Goal: Task Accomplishment & Management: Use online tool/utility

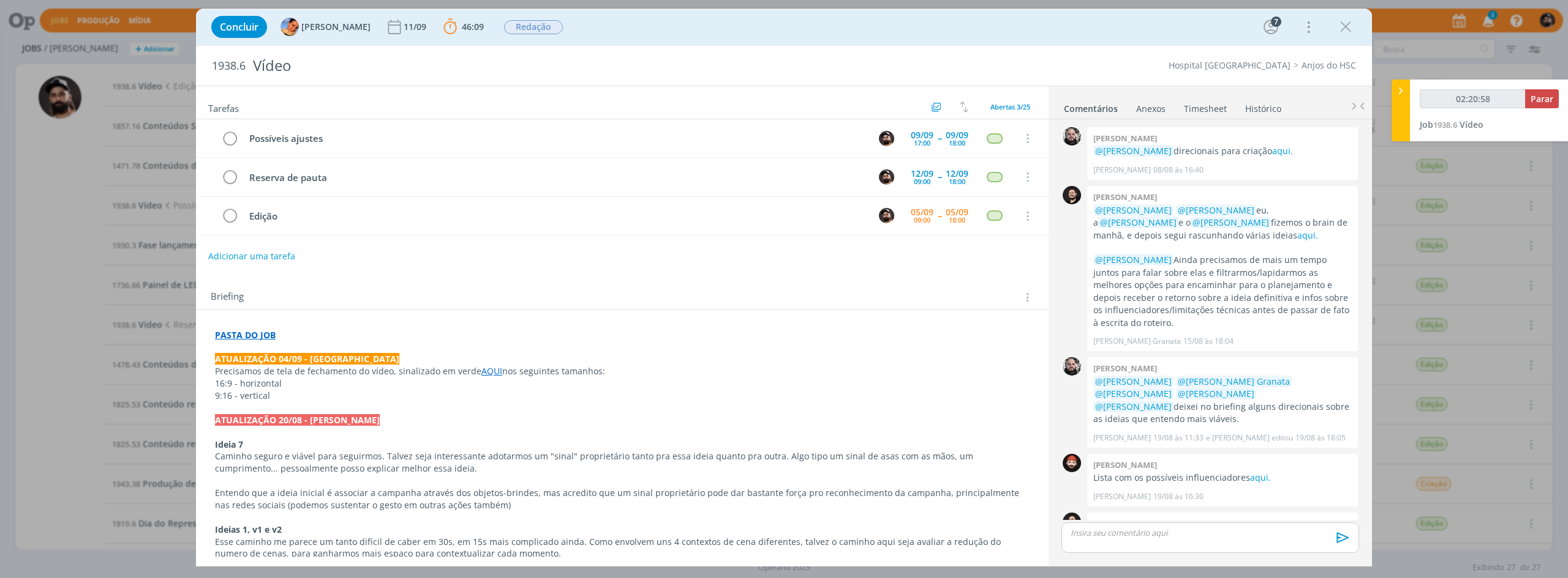
scroll to position [509, 0]
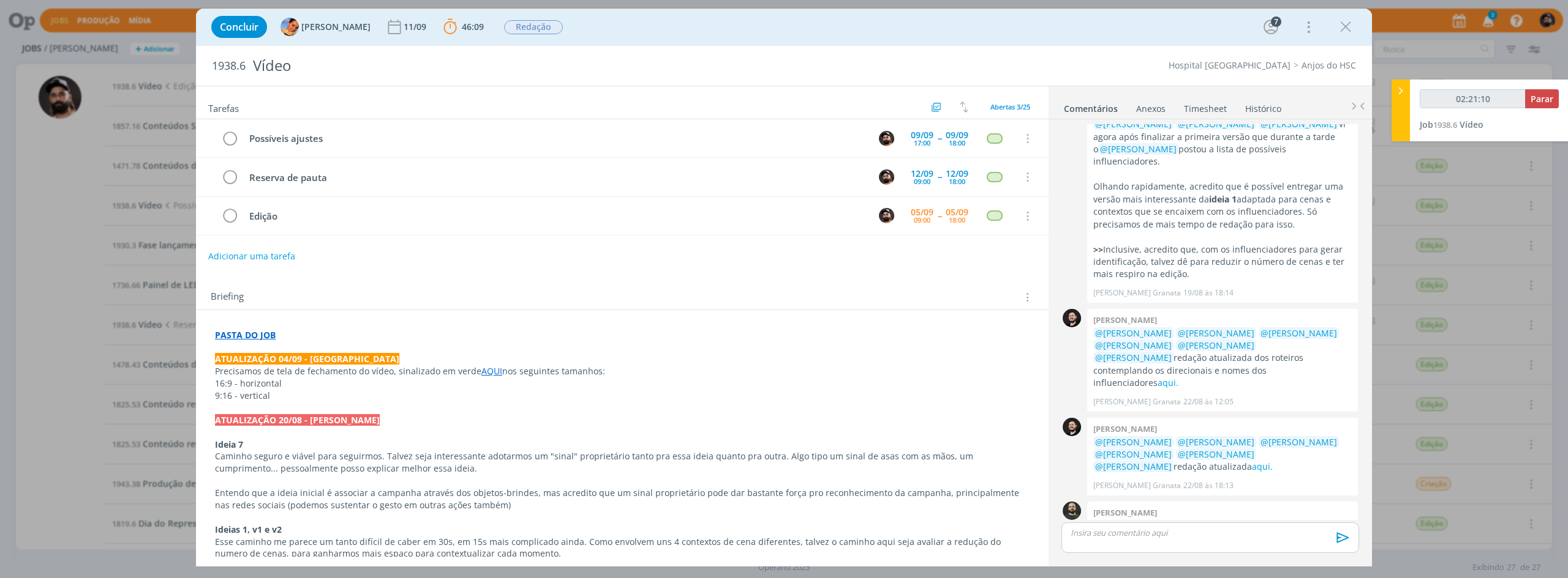
type input "02:21:11"
click at [1538, 91] on button "Parar" at bounding box center [1542, 99] width 34 height 19
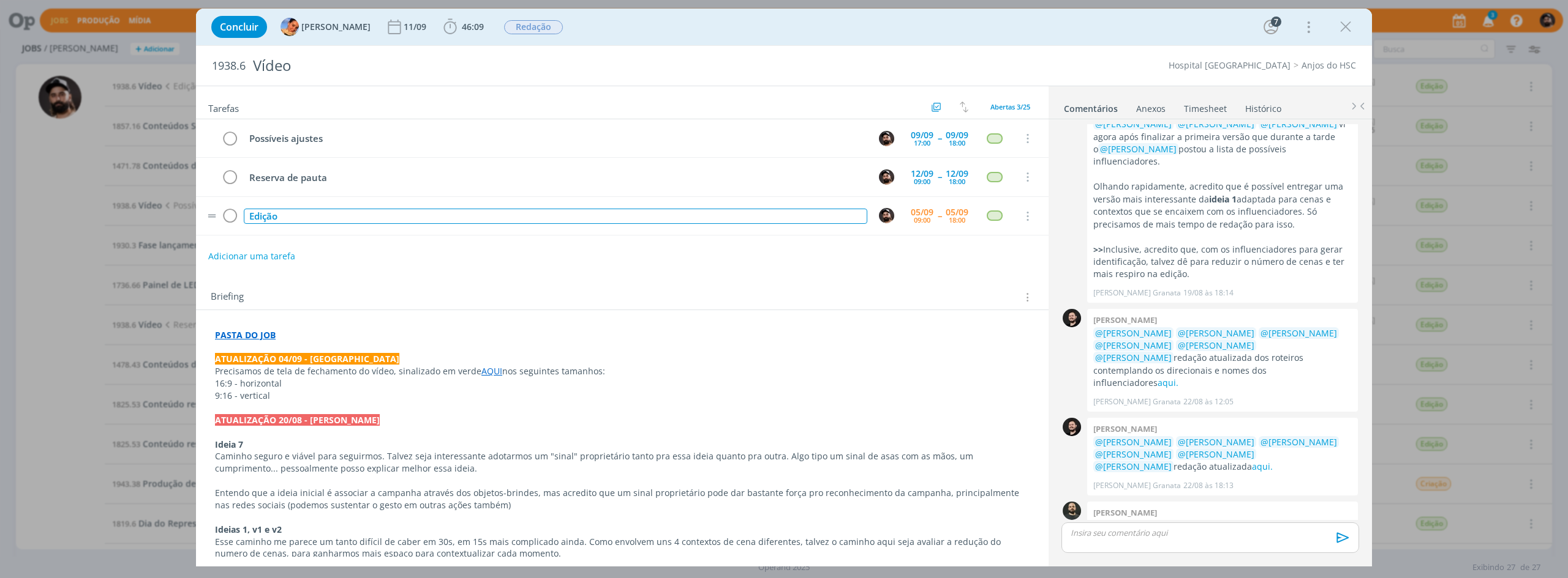
click at [565, 218] on div "Edição" at bounding box center [555, 216] width 623 height 15
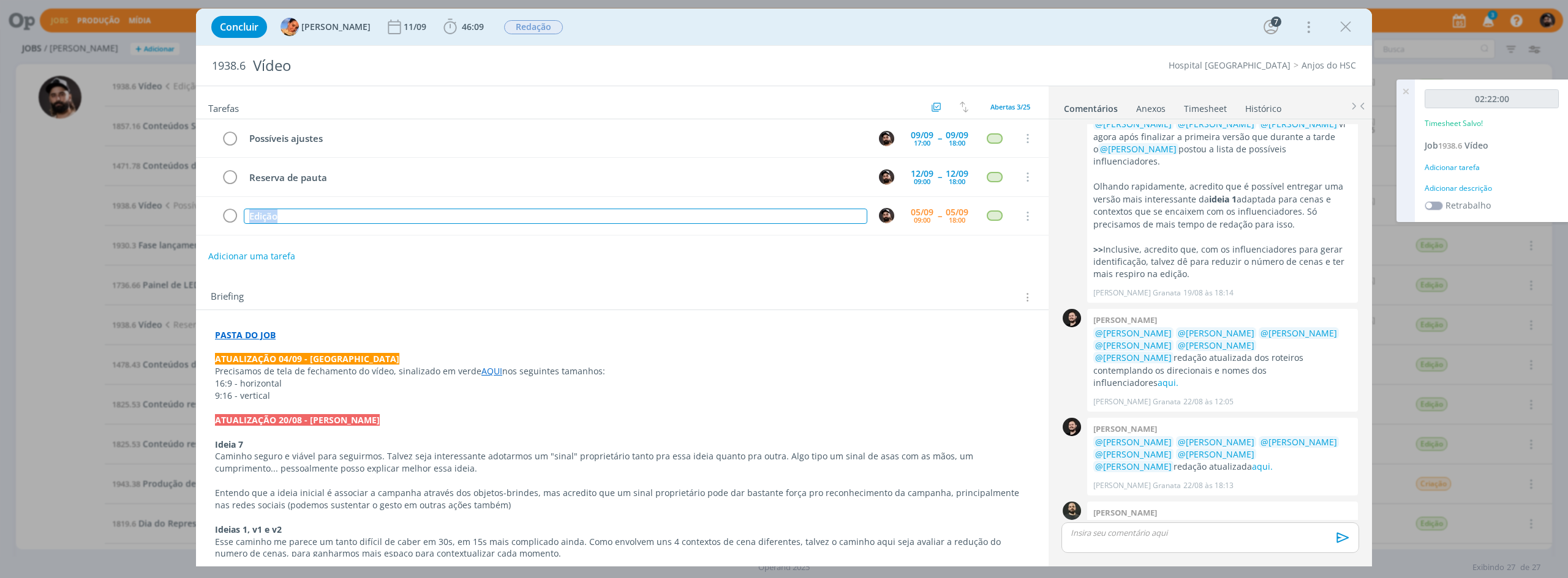
copy div "Edição"
click at [1478, 185] on div "Adicionar descrição" at bounding box center [1492, 188] width 134 height 11
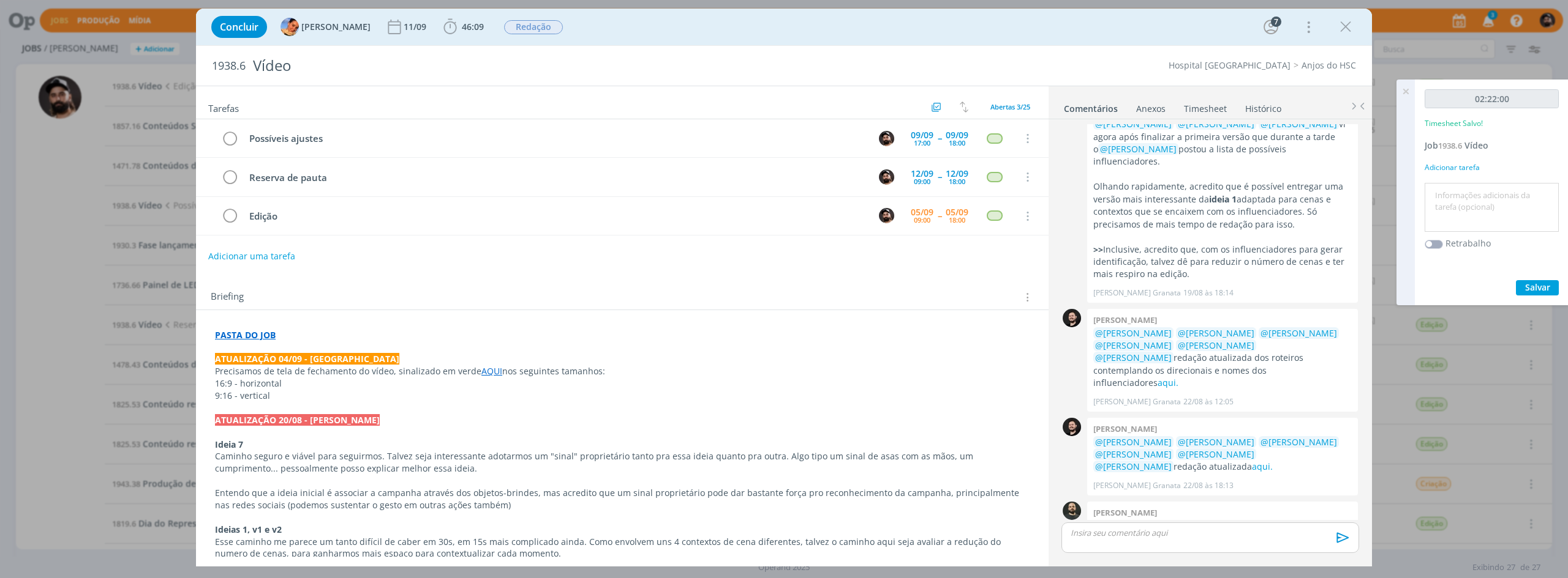
click at [1478, 200] on textarea at bounding box center [1491, 208] width 128 height 44
type textarea "Edição"
click at [1525, 282] on span "Salvar" at bounding box center [1537, 287] width 25 height 11
